Goal: Task Accomplishment & Management: Use online tool/utility

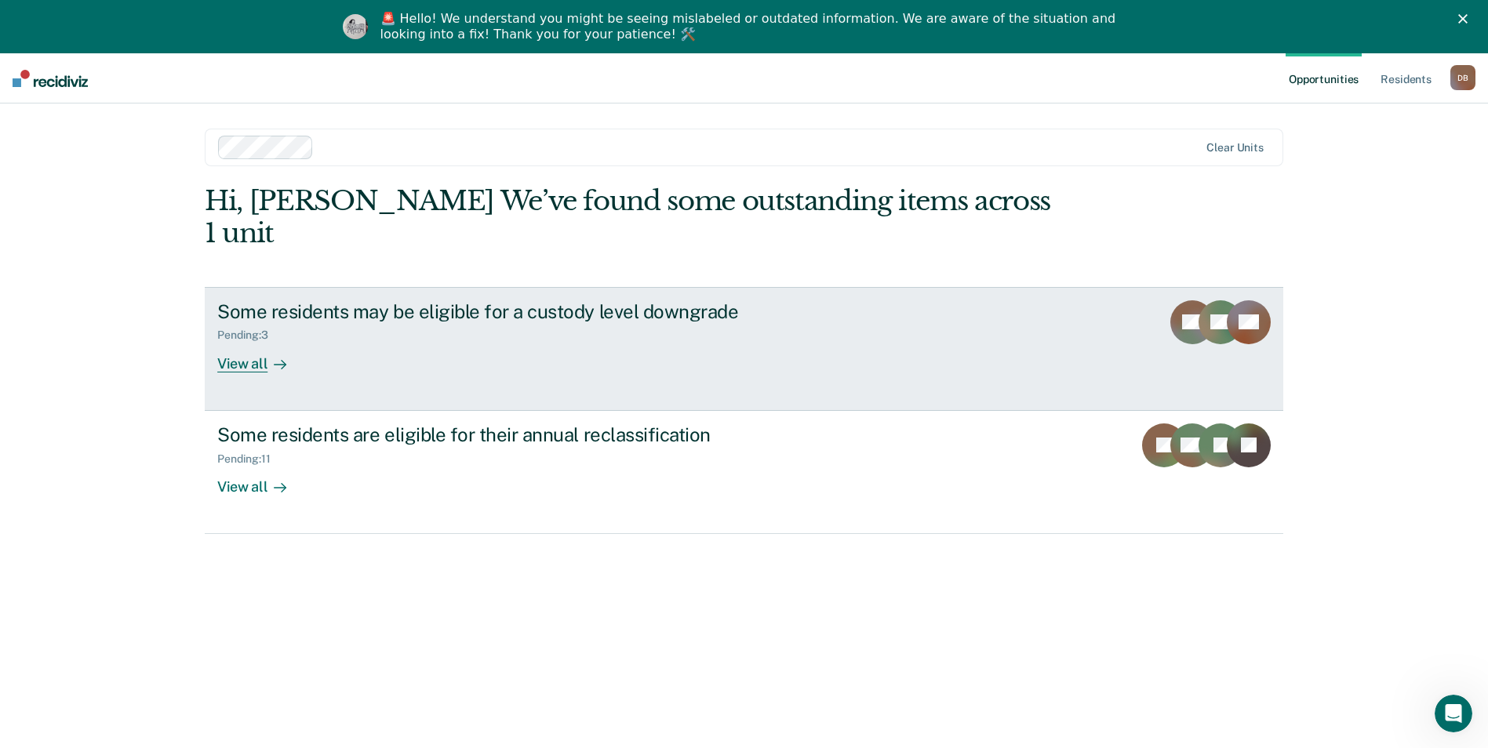
click at [251, 342] on div "View all" at bounding box center [261, 357] width 88 height 31
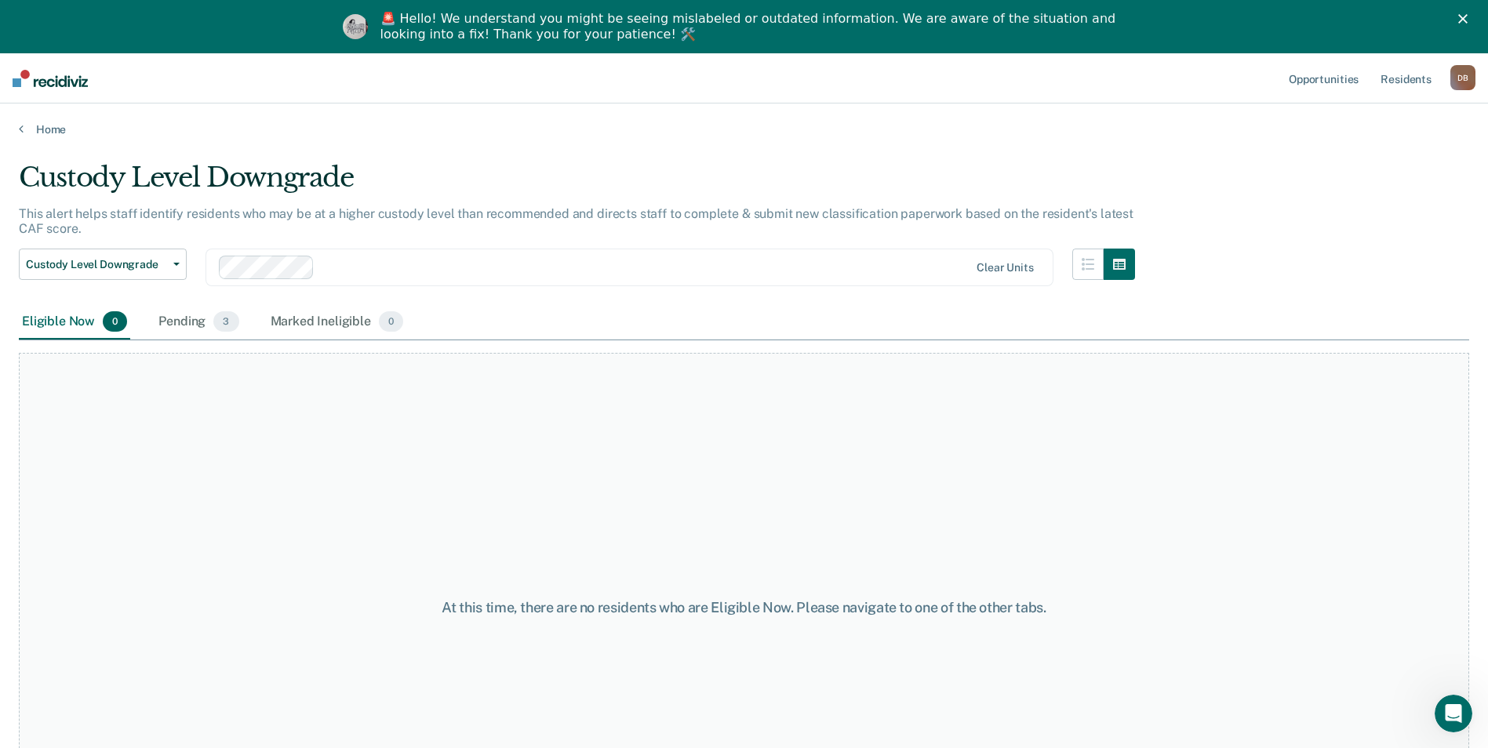
click at [377, 261] on div at bounding box center [594, 268] width 751 height 24
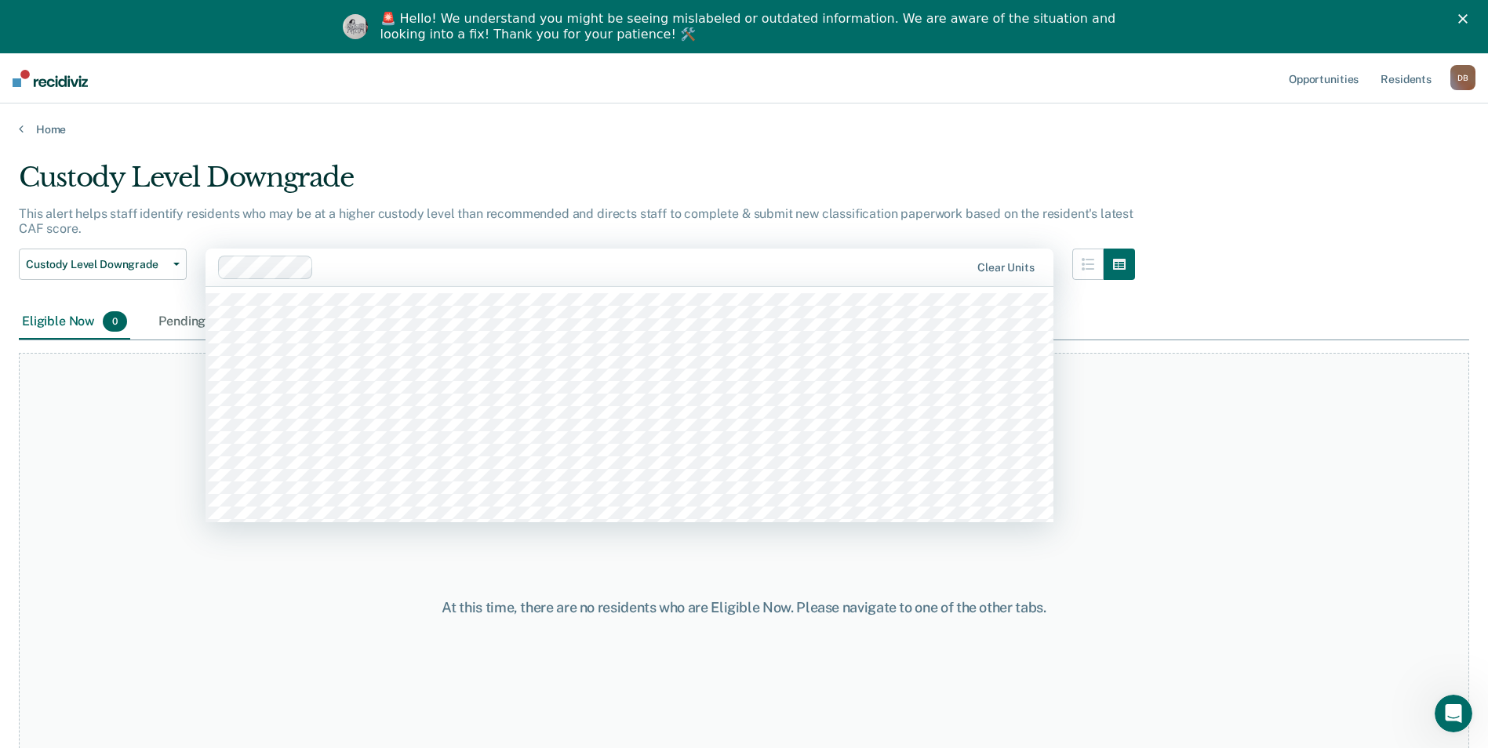
click at [378, 262] on div at bounding box center [645, 267] width 650 height 18
type input "nec"
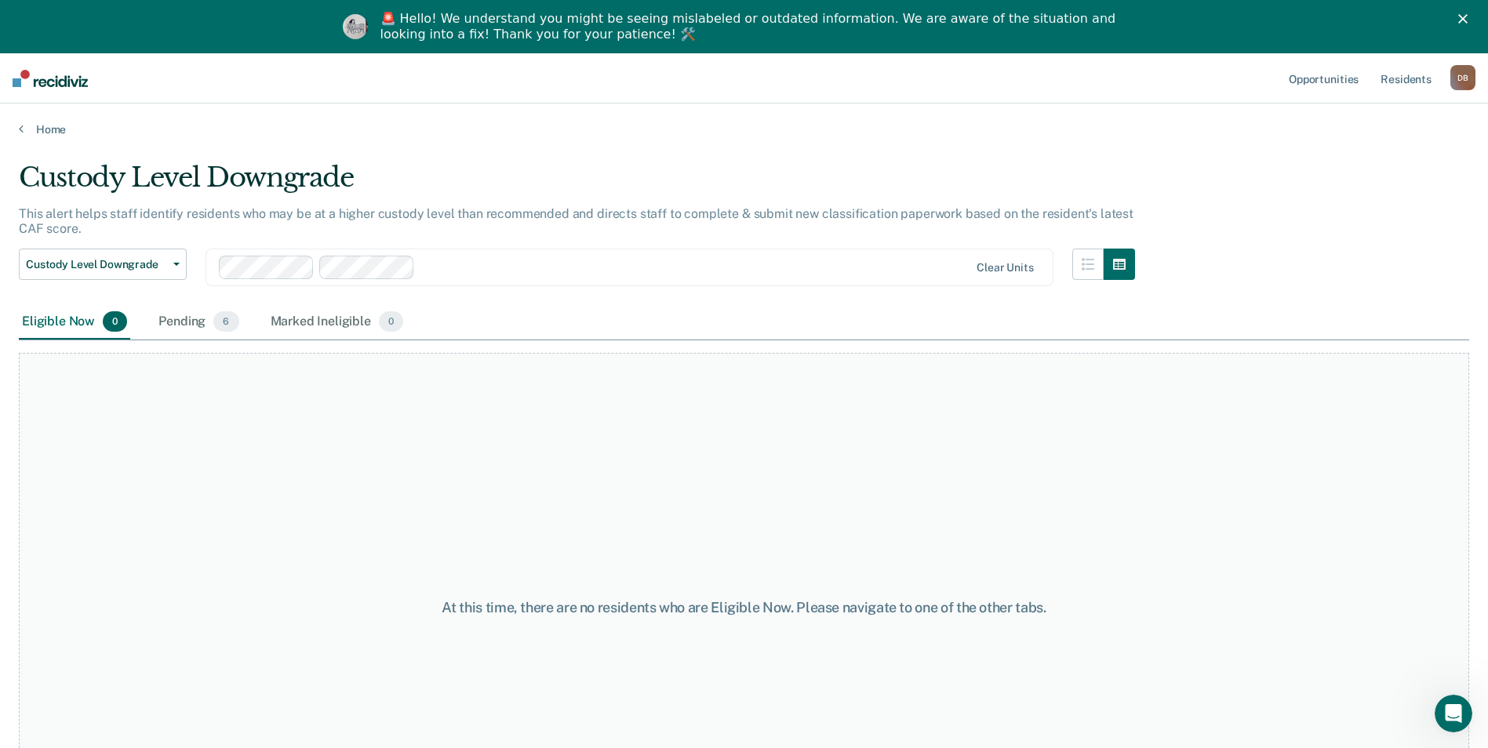
click at [616, 363] on div "At this time, there are no residents who are Eligible Now. Please navigate to o…" at bounding box center [744, 608] width 1450 height 510
click at [189, 318] on div "Pending 6" at bounding box center [198, 322] width 86 height 35
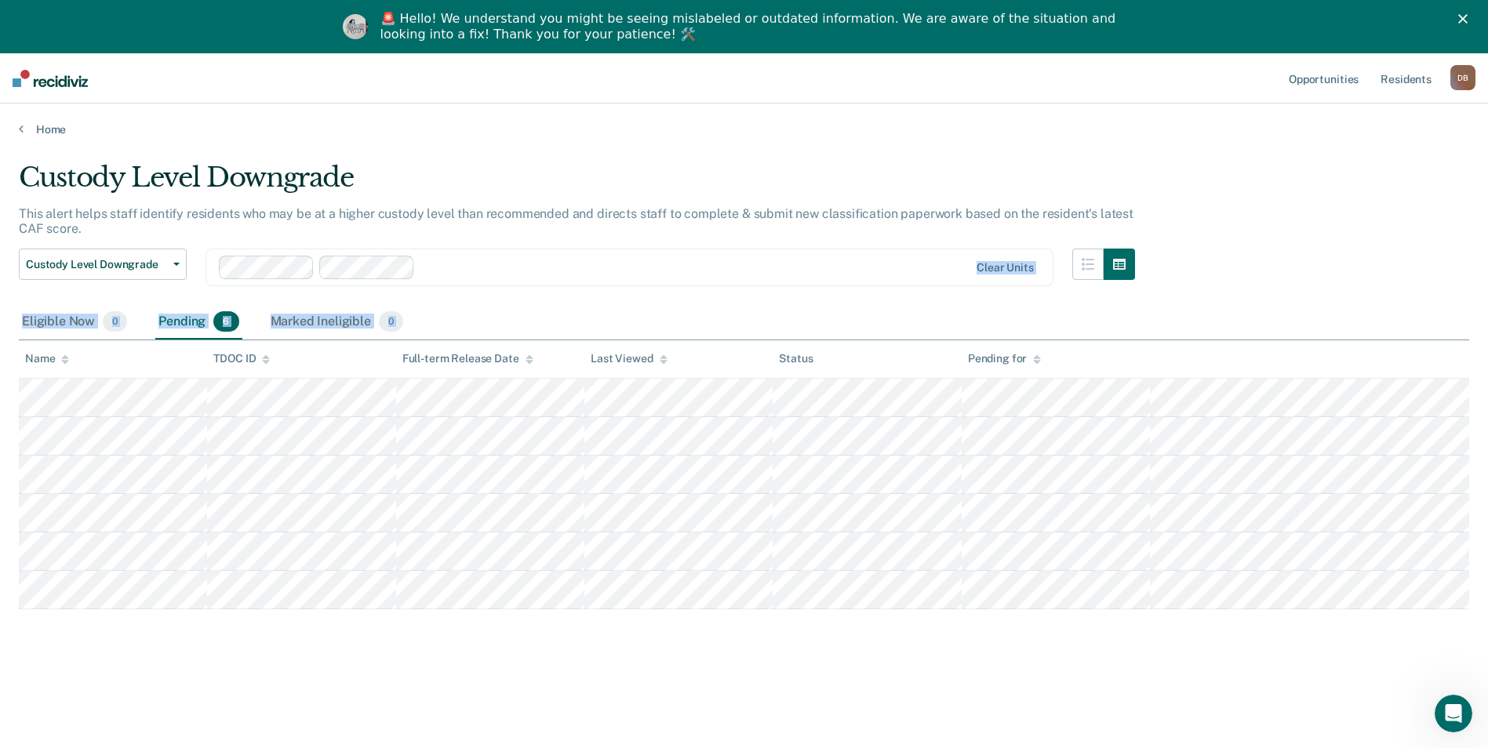
click at [828, 277] on div "Custody Level Downgrade This alert helps staff identify residents who may be at…" at bounding box center [744, 423] width 1450 height 522
click at [741, 309] on div "Eligible Now 0 Pending 6 Marked Ineligible 0" at bounding box center [744, 322] width 1450 height 35
